Goal: Task Accomplishment & Management: Use online tool/utility

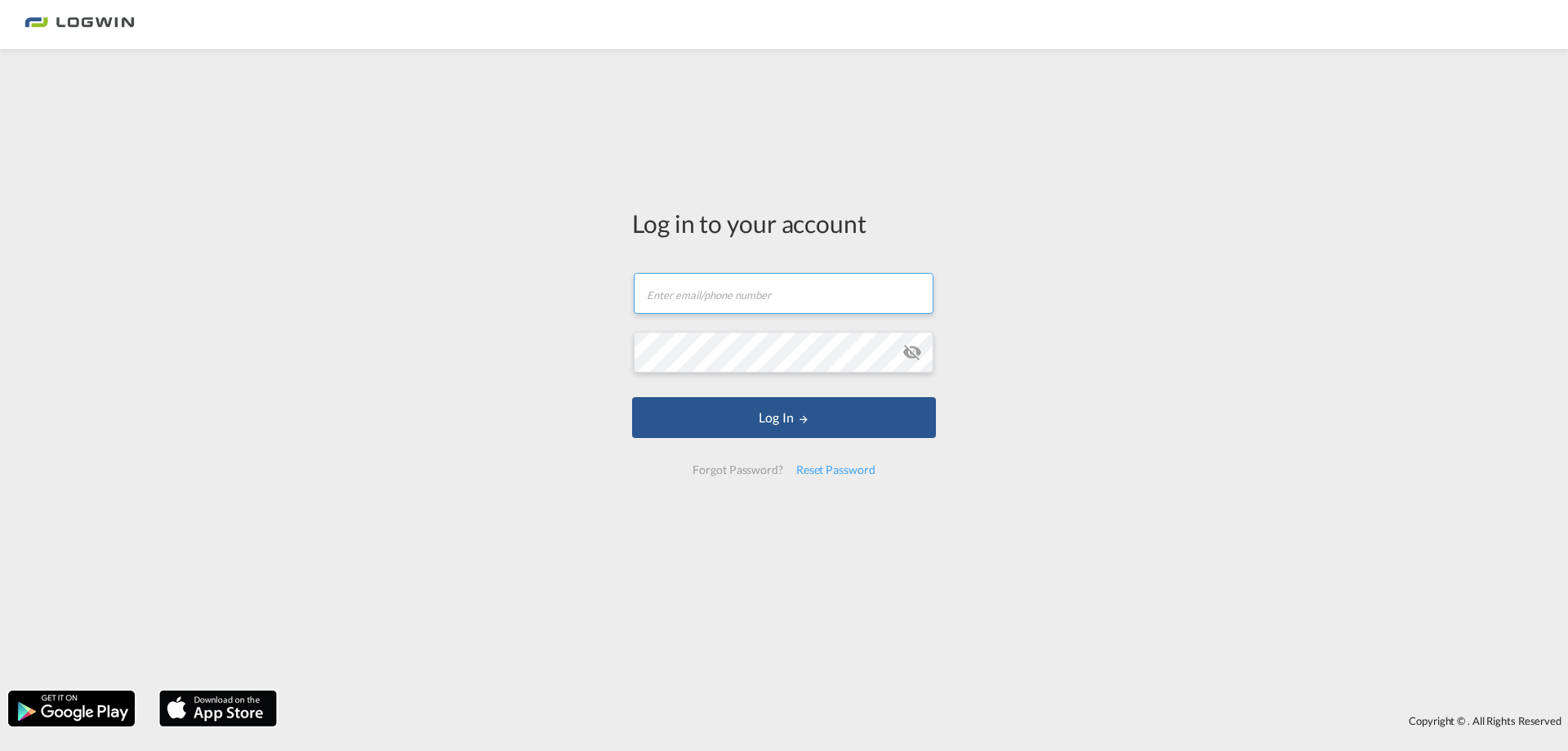
click at [820, 295] on input "text" at bounding box center [784, 293] width 300 height 41
type input "[PERSON_NAME][EMAIL_ADDRESS][DOMAIN_NAME]"
click at [632, 397] on button "Log In" at bounding box center [784, 418] width 304 height 41
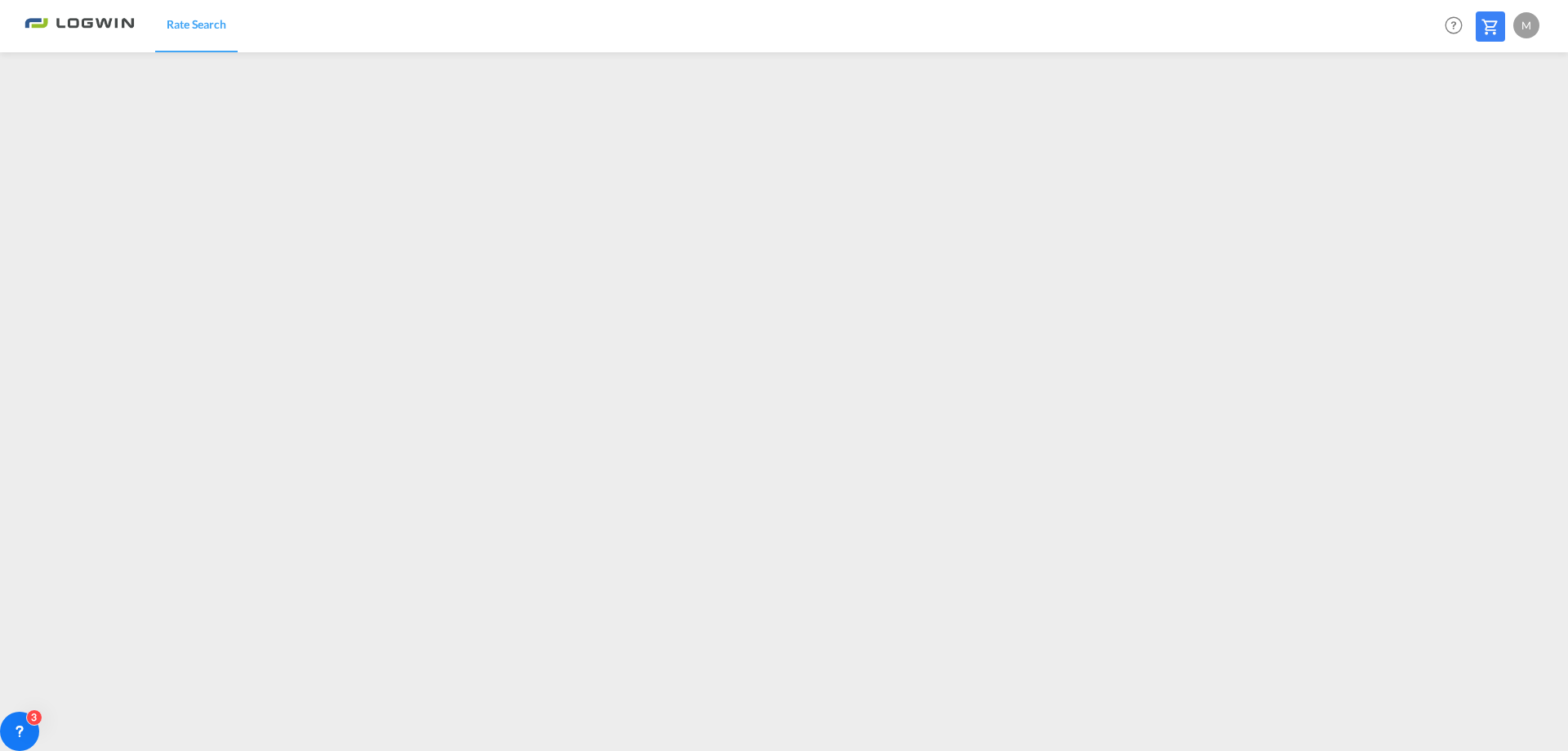
click at [1523, 24] on div "M" at bounding box center [1526, 25] width 26 height 26
click at [1508, 122] on button "Logout" at bounding box center [1508, 125] width 106 height 33
